Goal: Task Accomplishment & Management: Manage account settings

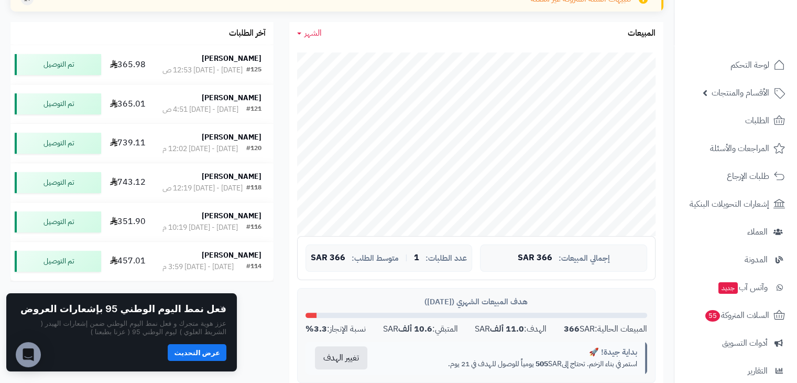
scroll to position [206, 0]
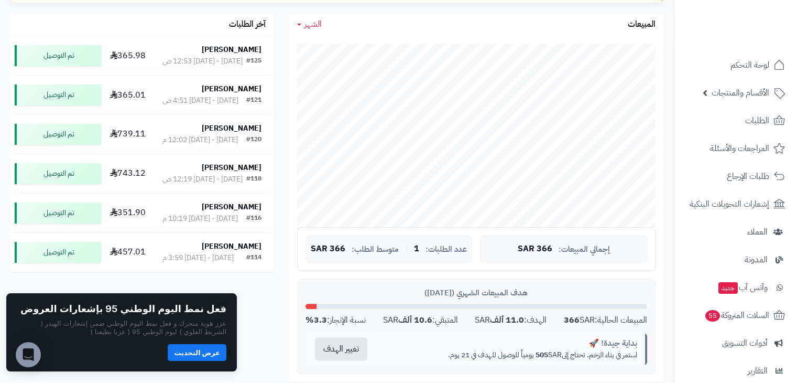
drag, startPoint x: 226, startPoint y: 317, endPoint x: 106, endPoint y: 336, distance: 121.5
click at [106, 336] on div "فعل نمط [DATE] الوطني 95 بإشعارات العروض عزز هوية متجرك و فعل نمط [DATE] الوطني…" at bounding box center [121, 332] width 231 height 78
click at [218, 347] on button "عرض التحديث" at bounding box center [197, 351] width 59 height 17
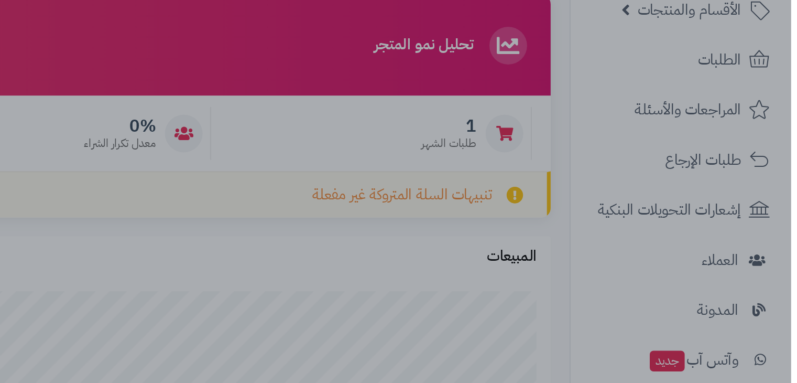
scroll to position [0, 0]
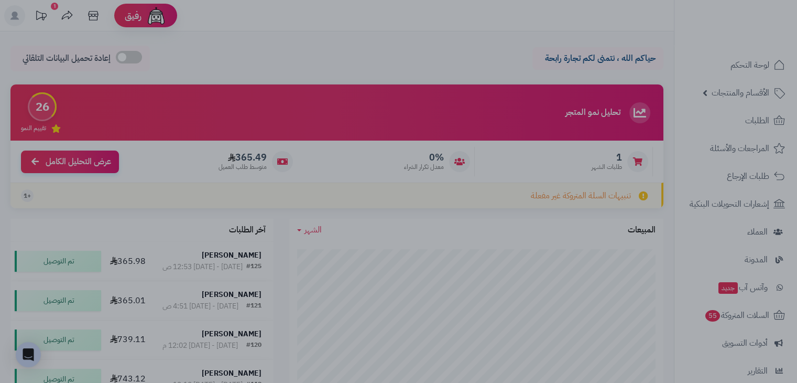
click at [500, 173] on div at bounding box center [398, 191] width 797 height 383
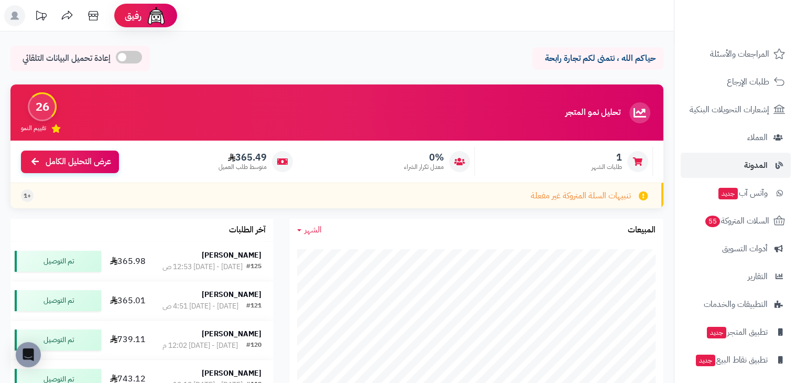
scroll to position [125, 0]
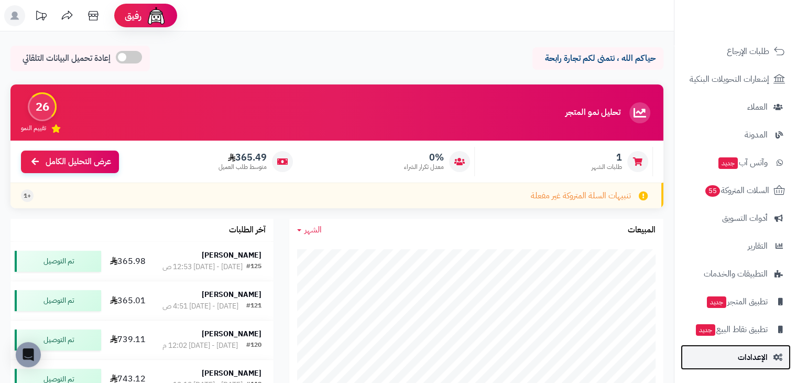
click at [743, 353] on span "الإعدادات" at bounding box center [753, 357] width 30 height 15
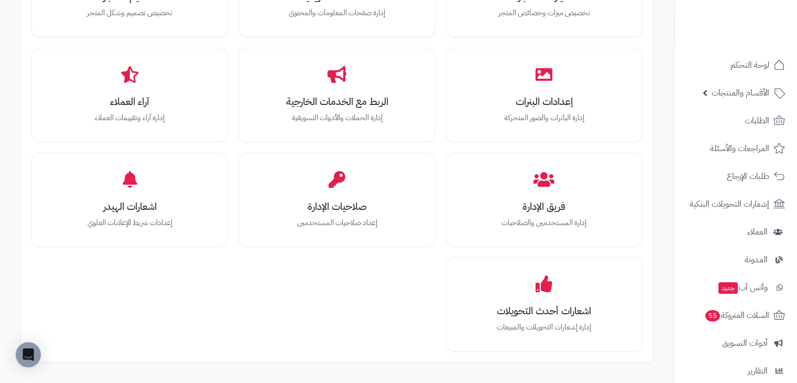
scroll to position [425, 0]
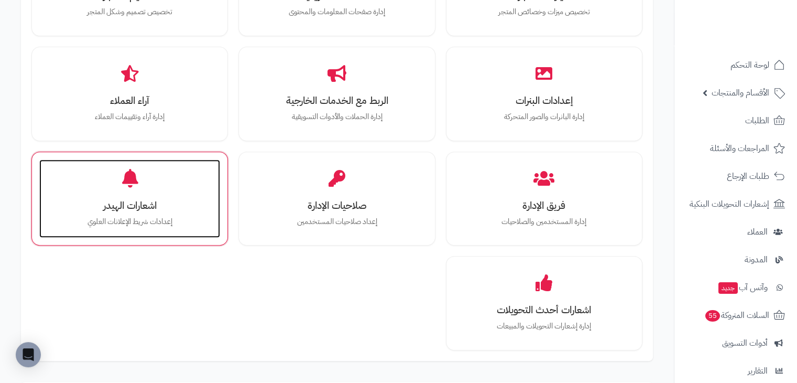
click at [164, 193] on div "اشعارات الهيدر إعدادات شريط الإعلانات العلوي" at bounding box center [129, 198] width 181 height 79
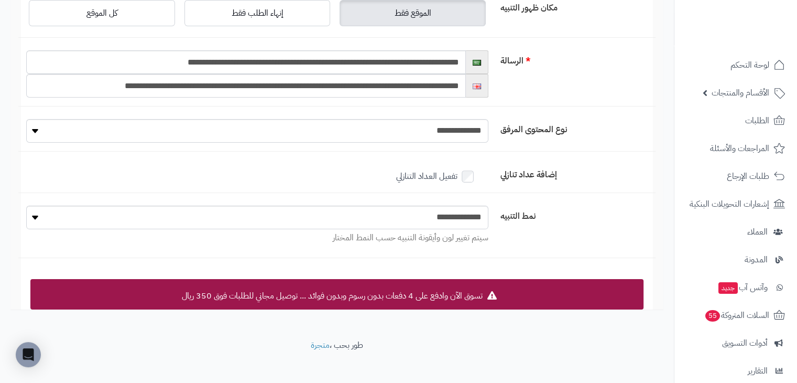
scroll to position [178, 0]
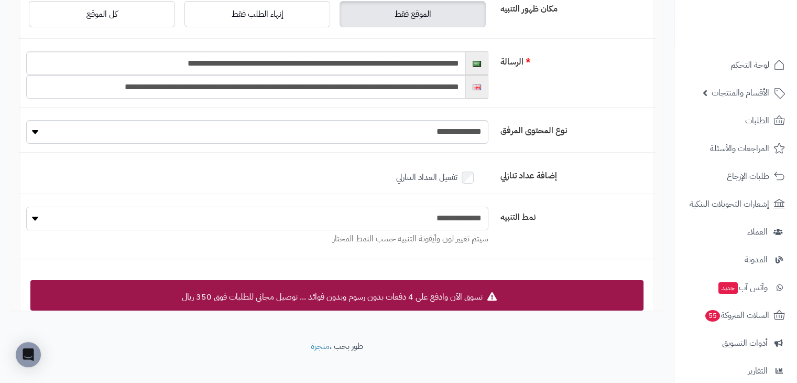
click at [177, 221] on select "**********" at bounding box center [257, 219] width 462 height 24
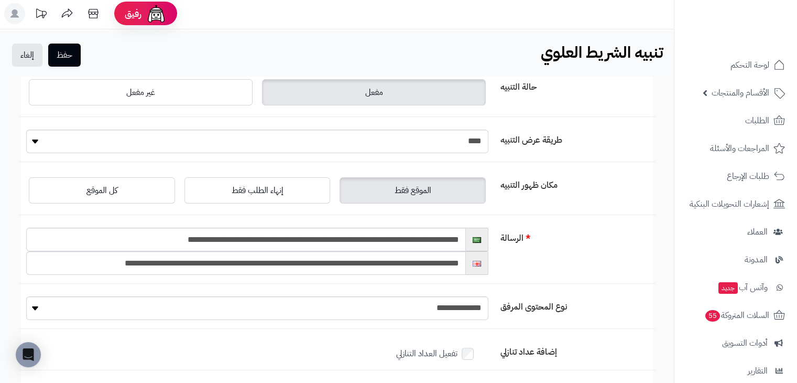
scroll to position [0, 0]
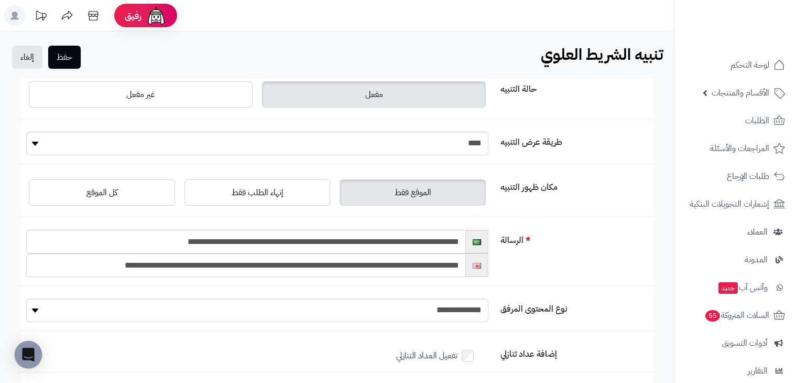
click at [26, 352] on icon "Open Intercom Messenger" at bounding box center [28, 355] width 12 height 14
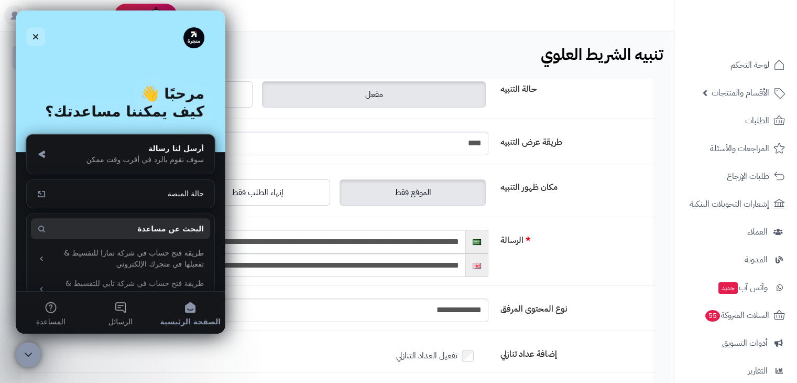
click at [36, 38] on icon "إغلاق" at bounding box center [35, 37] width 8 height 8
